Goal: Task Accomplishment & Management: Manage account settings

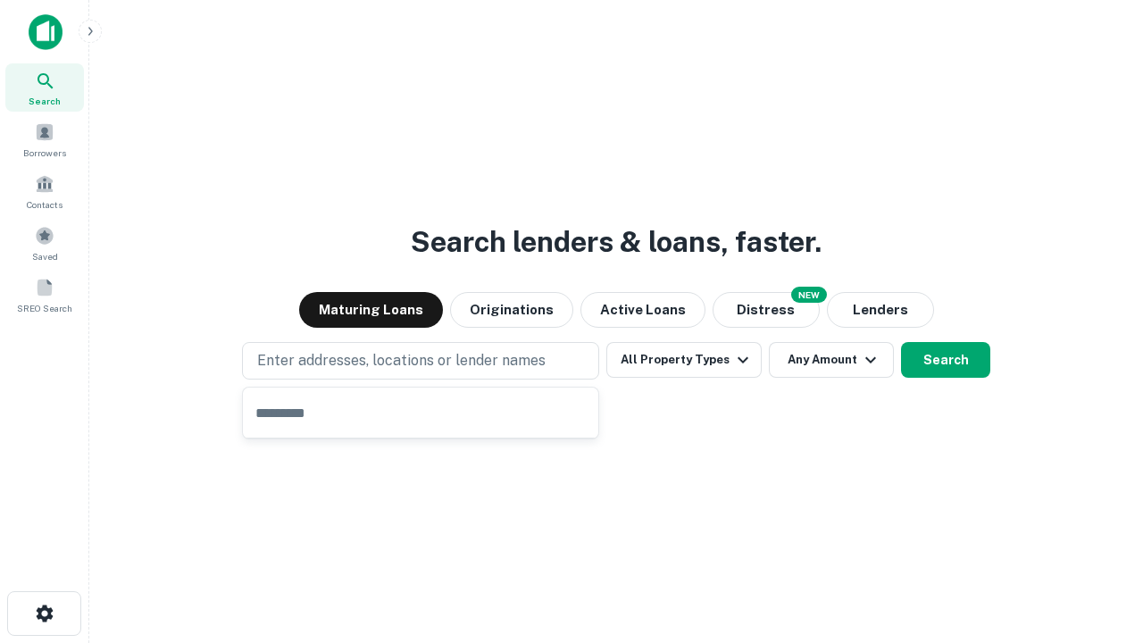
type input "**********"
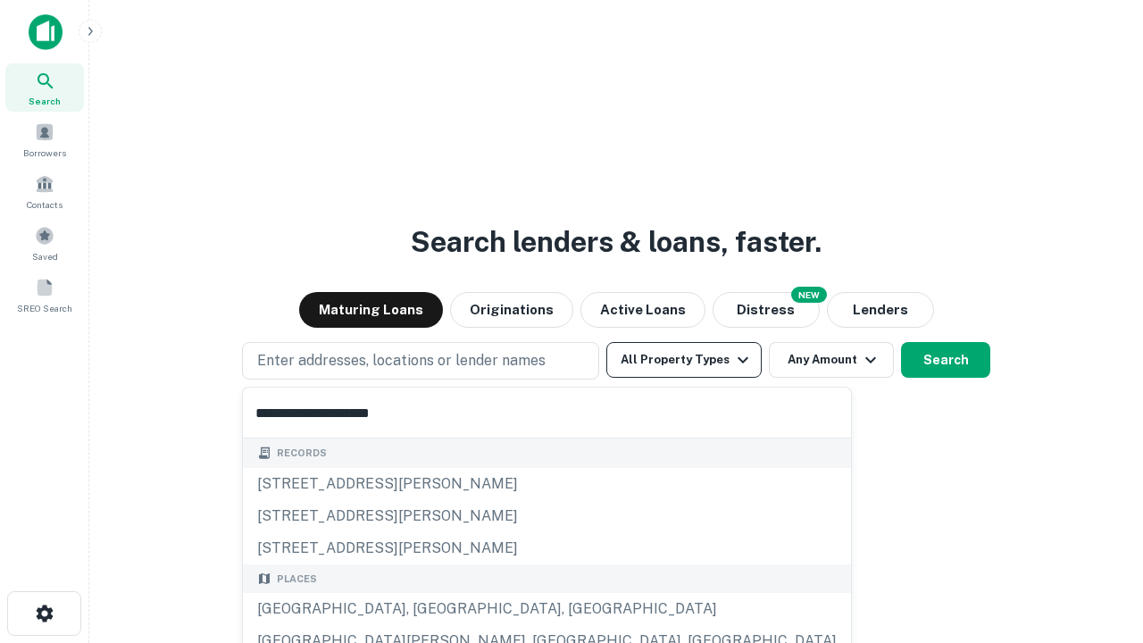
click at [684, 360] on button "All Property Types" at bounding box center [684, 360] width 155 height 36
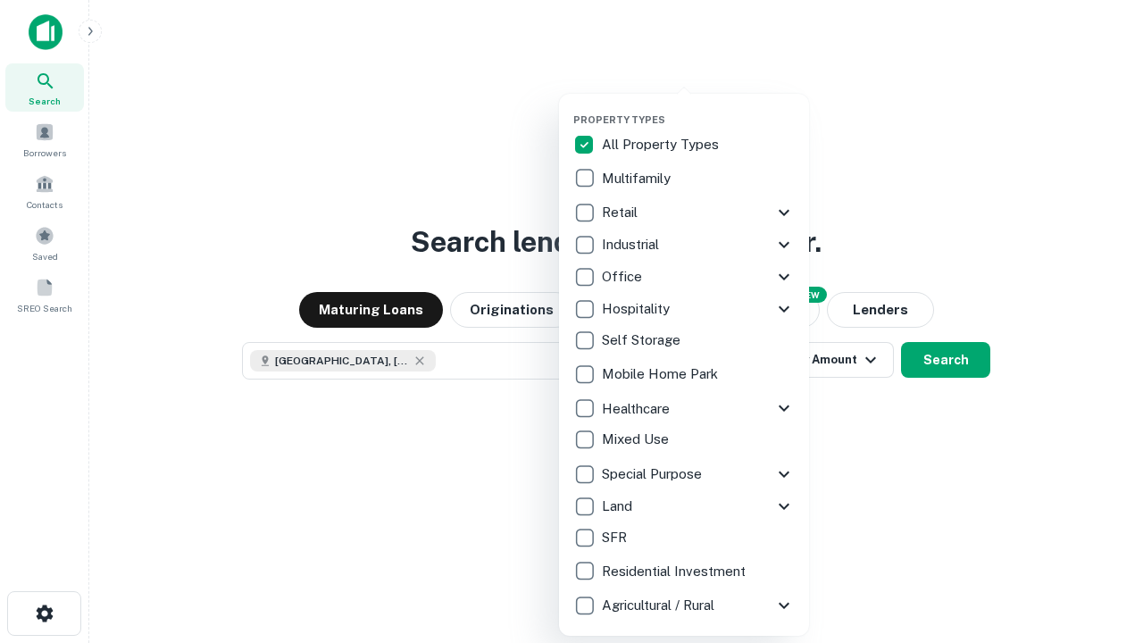
click at [699, 108] on button "button" at bounding box center [699, 108] width 250 height 1
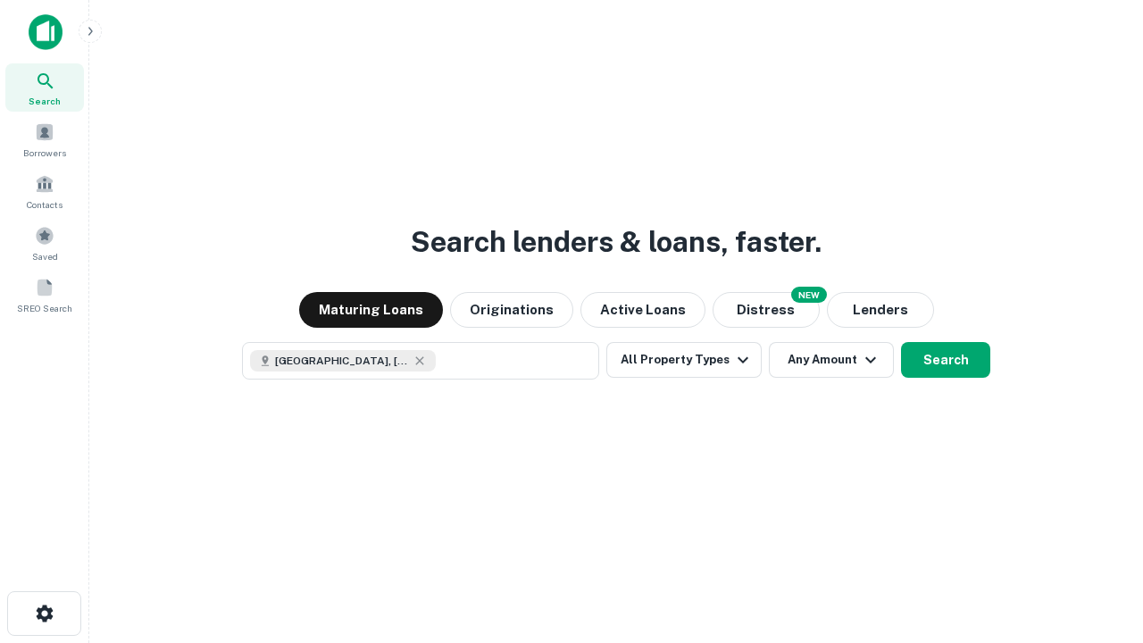
scroll to position [29, 0]
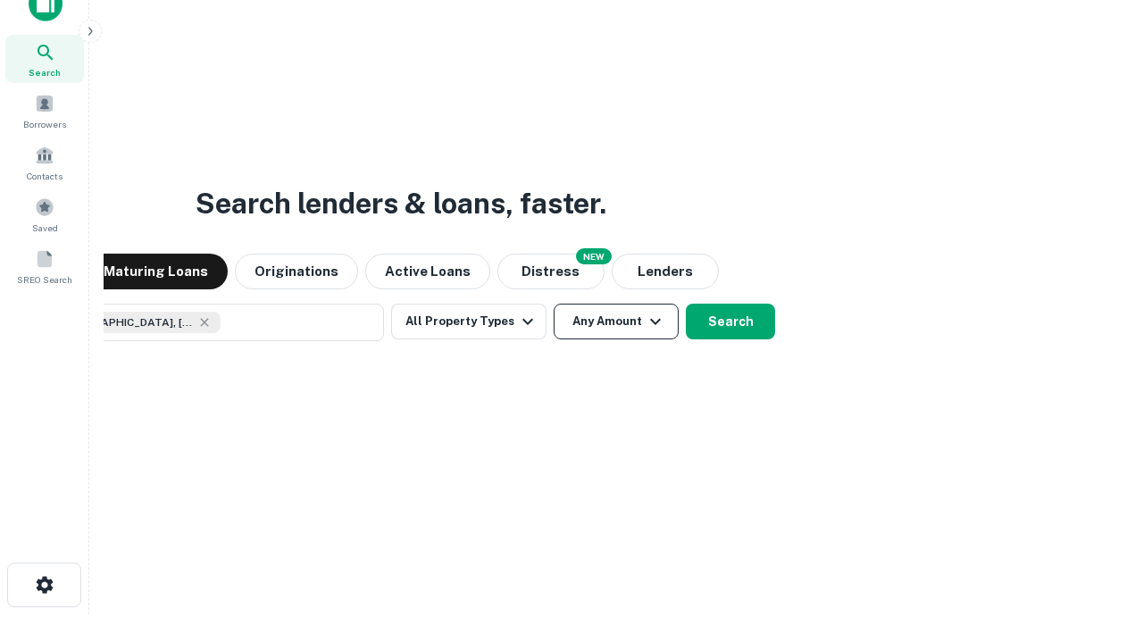
click at [554, 304] on button "Any Amount" at bounding box center [616, 322] width 125 height 36
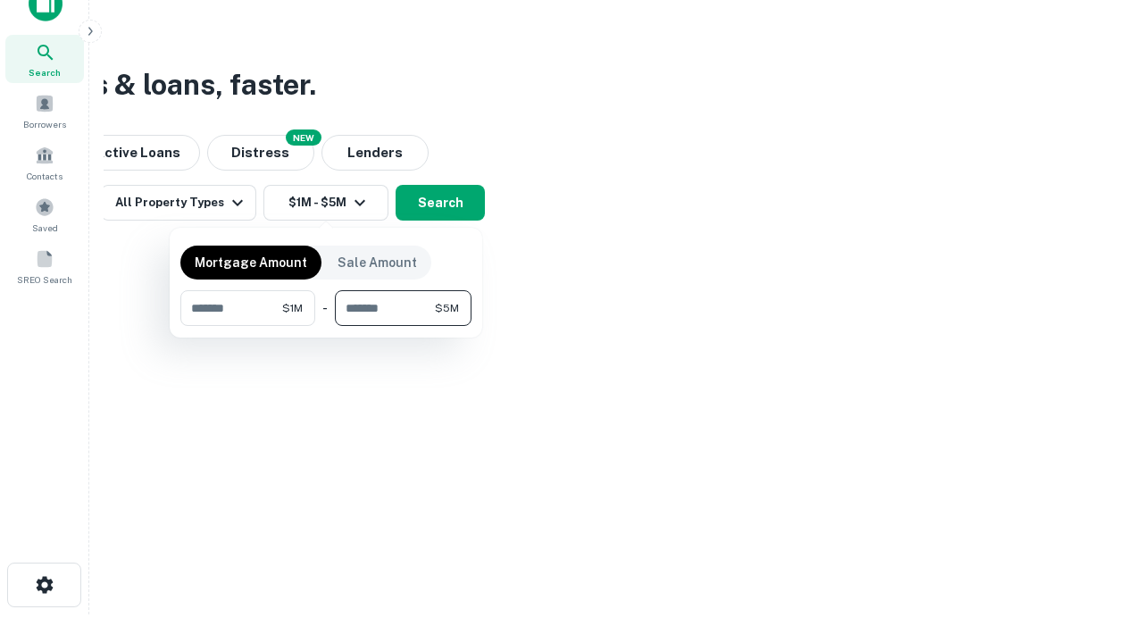
type input "*******"
click at [326, 326] on button "button" at bounding box center [325, 326] width 291 height 1
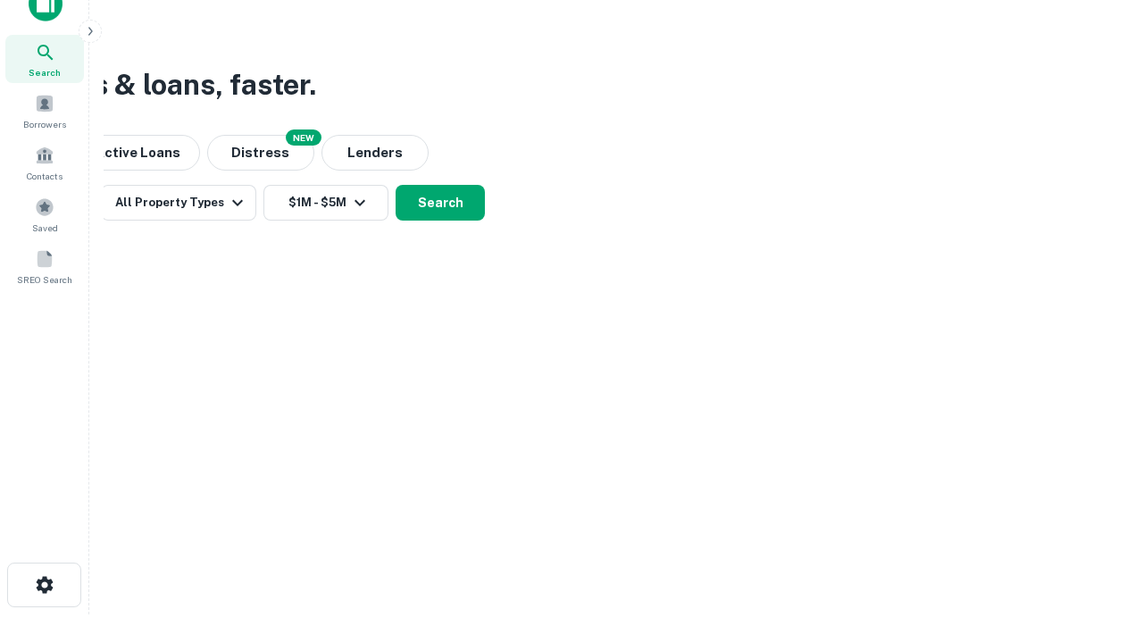
scroll to position [29, 0]
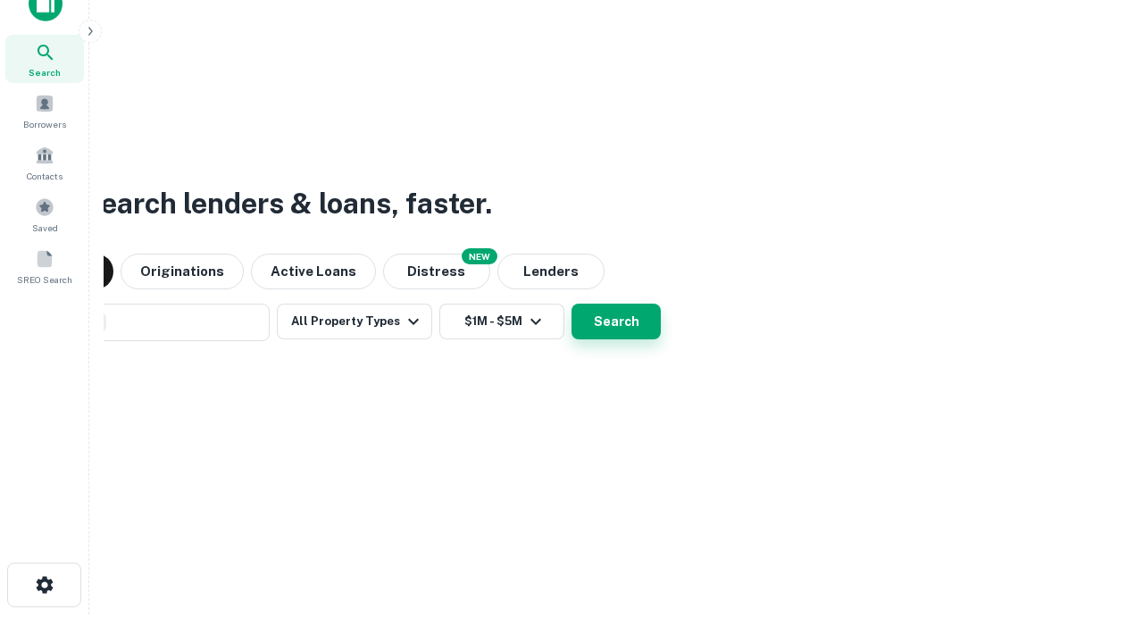
click at [572, 304] on button "Search" at bounding box center [616, 322] width 89 height 36
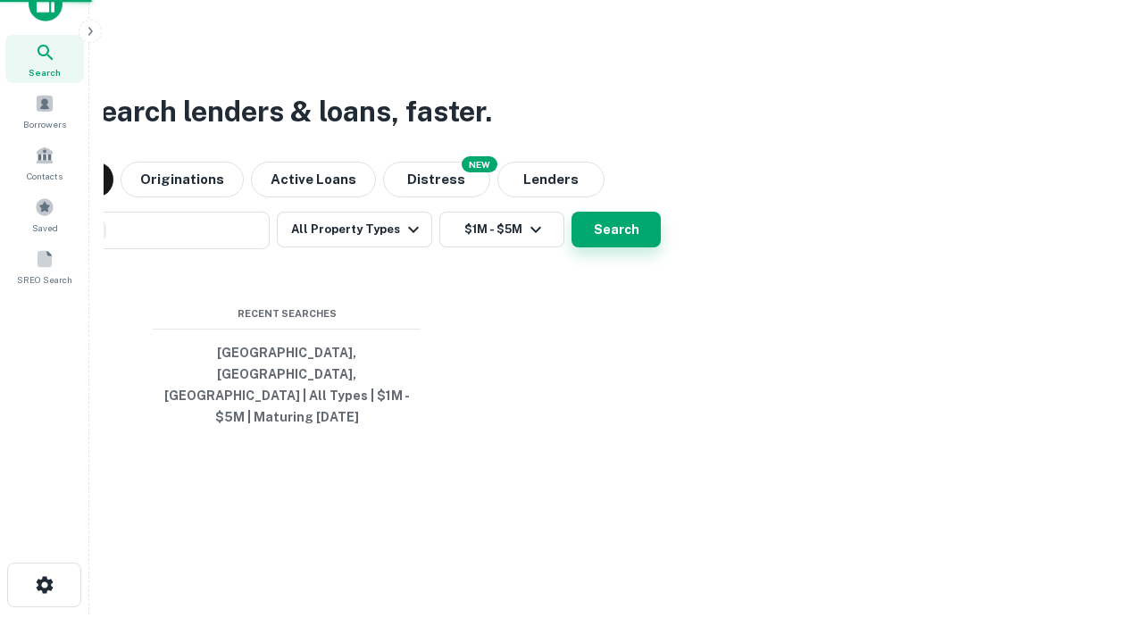
scroll to position [58, 506]
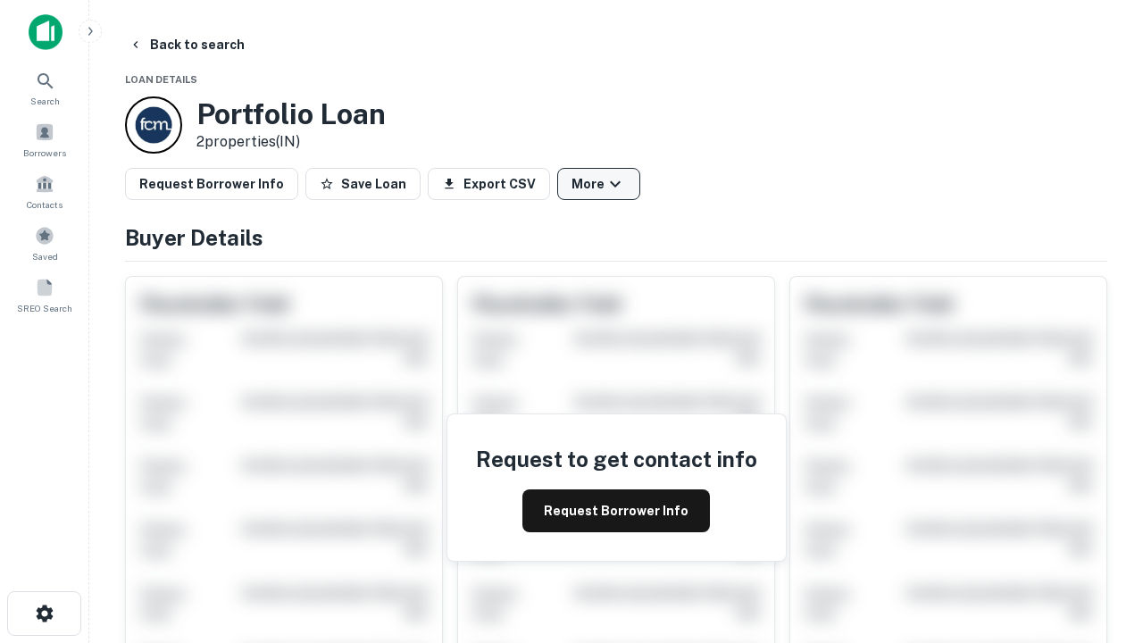
click at [599, 184] on button "More" at bounding box center [598, 184] width 83 height 32
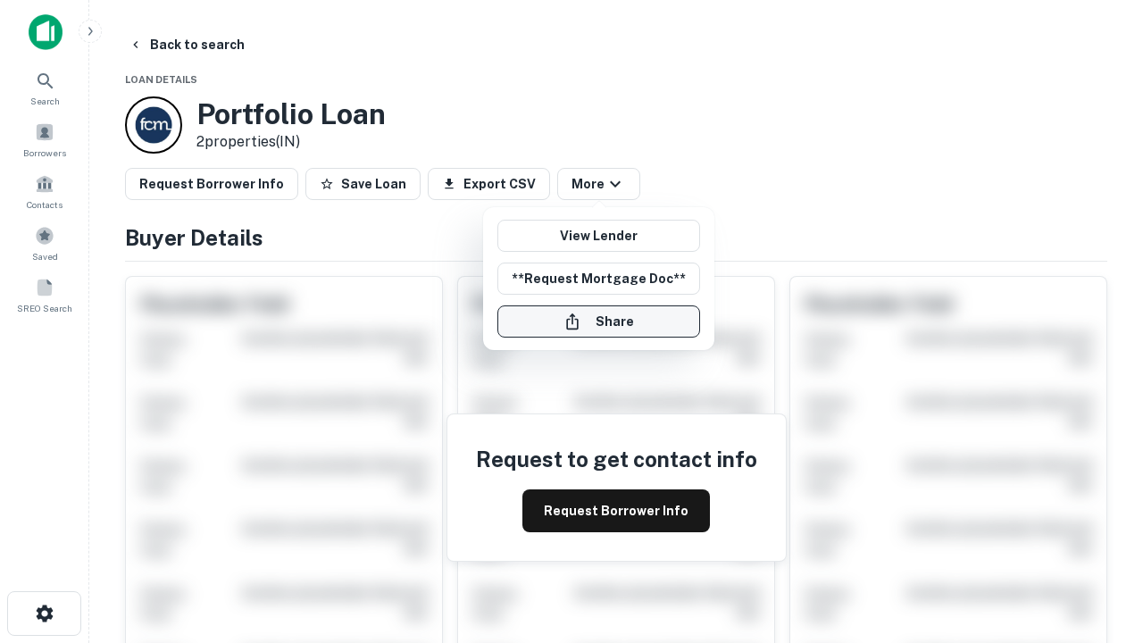
click at [599, 322] on button "Share" at bounding box center [599, 322] width 203 height 32
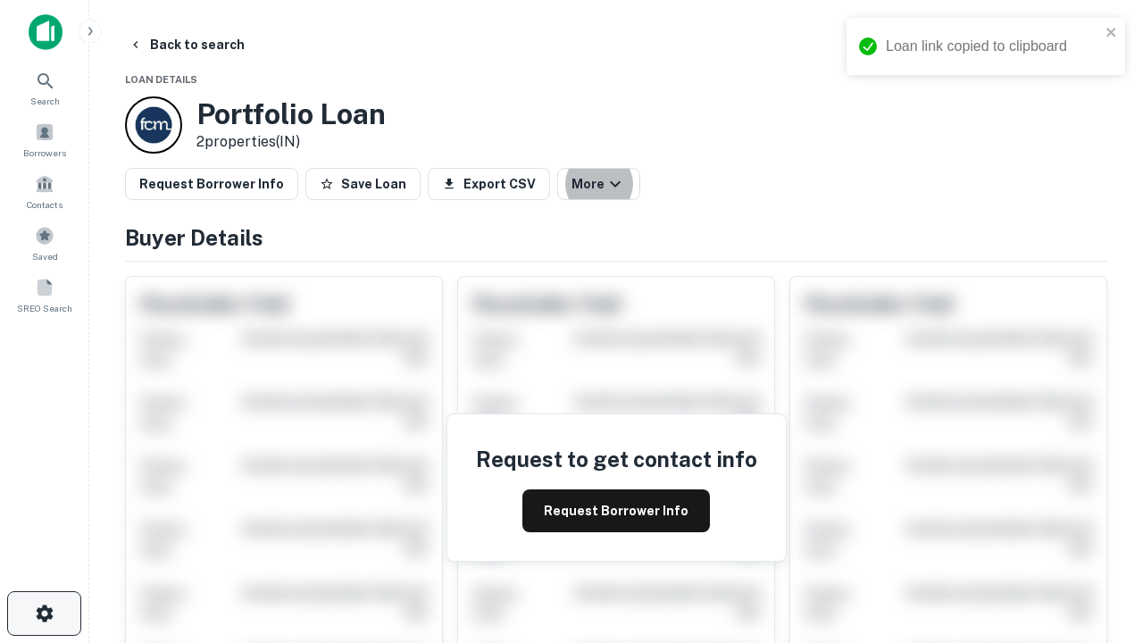
click at [44, 614] on icon "button" at bounding box center [44, 613] width 21 height 21
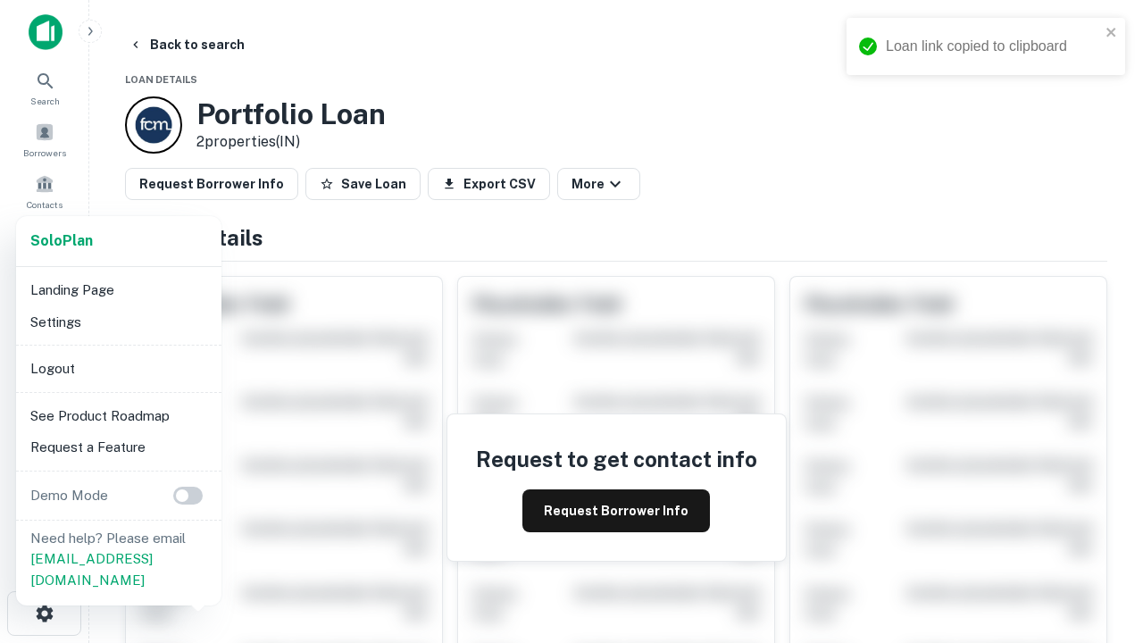
click at [118, 368] on li "Logout" at bounding box center [118, 369] width 191 height 32
